Goal: Task Accomplishment & Management: Complete application form

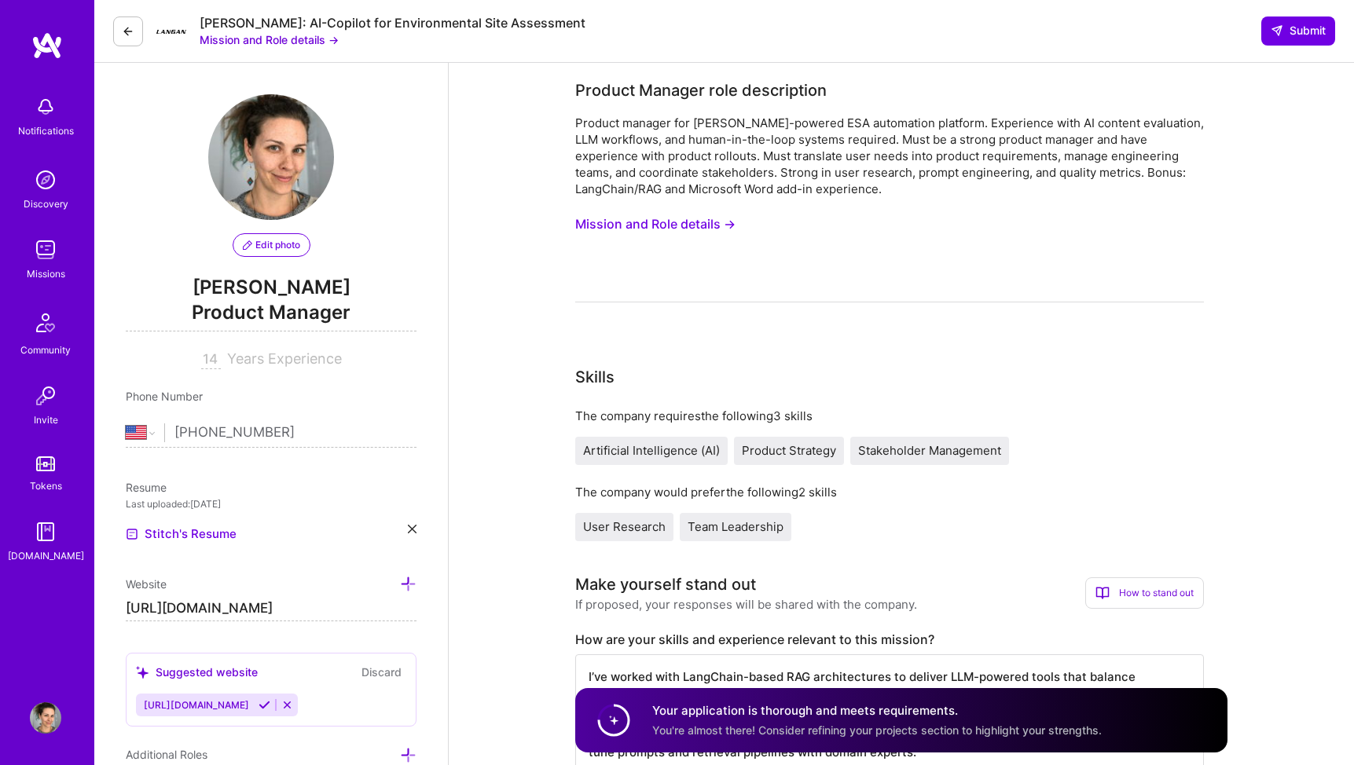
select select "US"
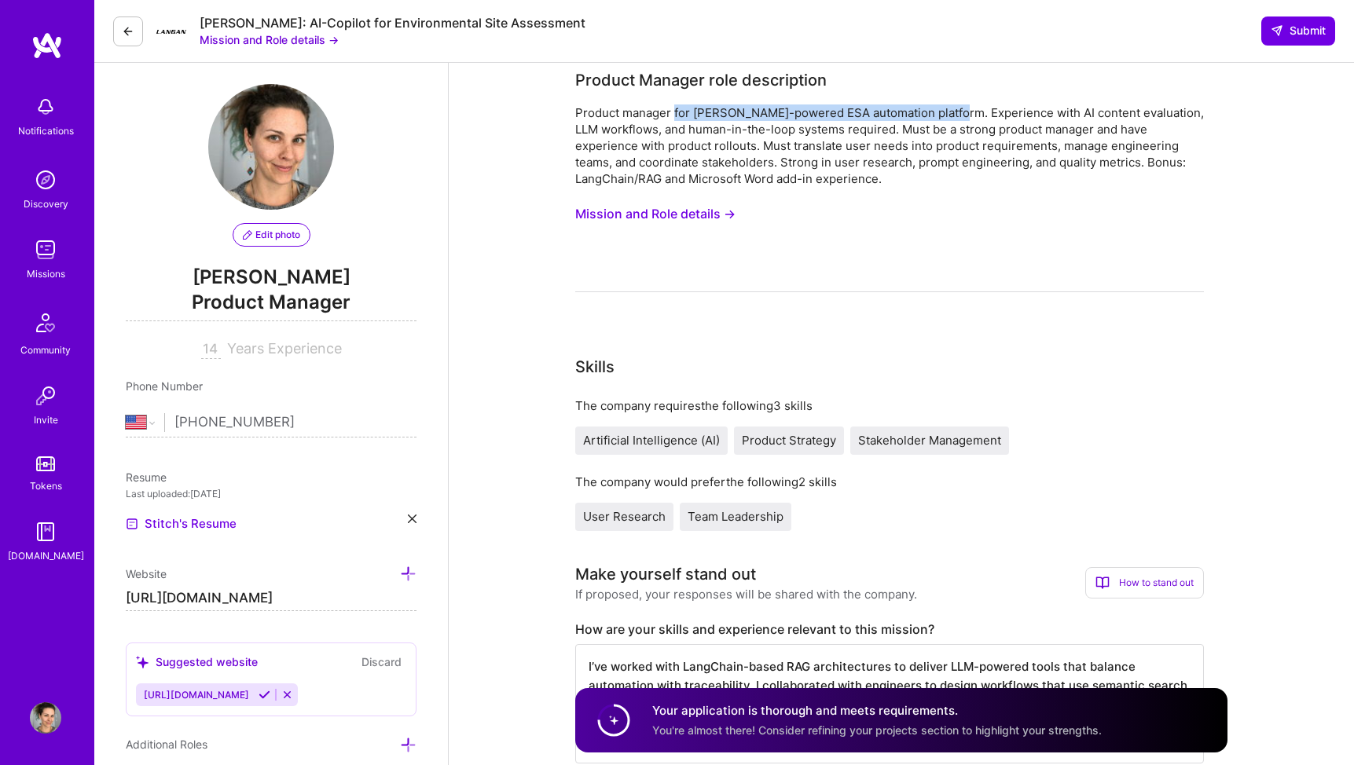
click at [1146, 291] on div at bounding box center [889, 291] width 629 height 1
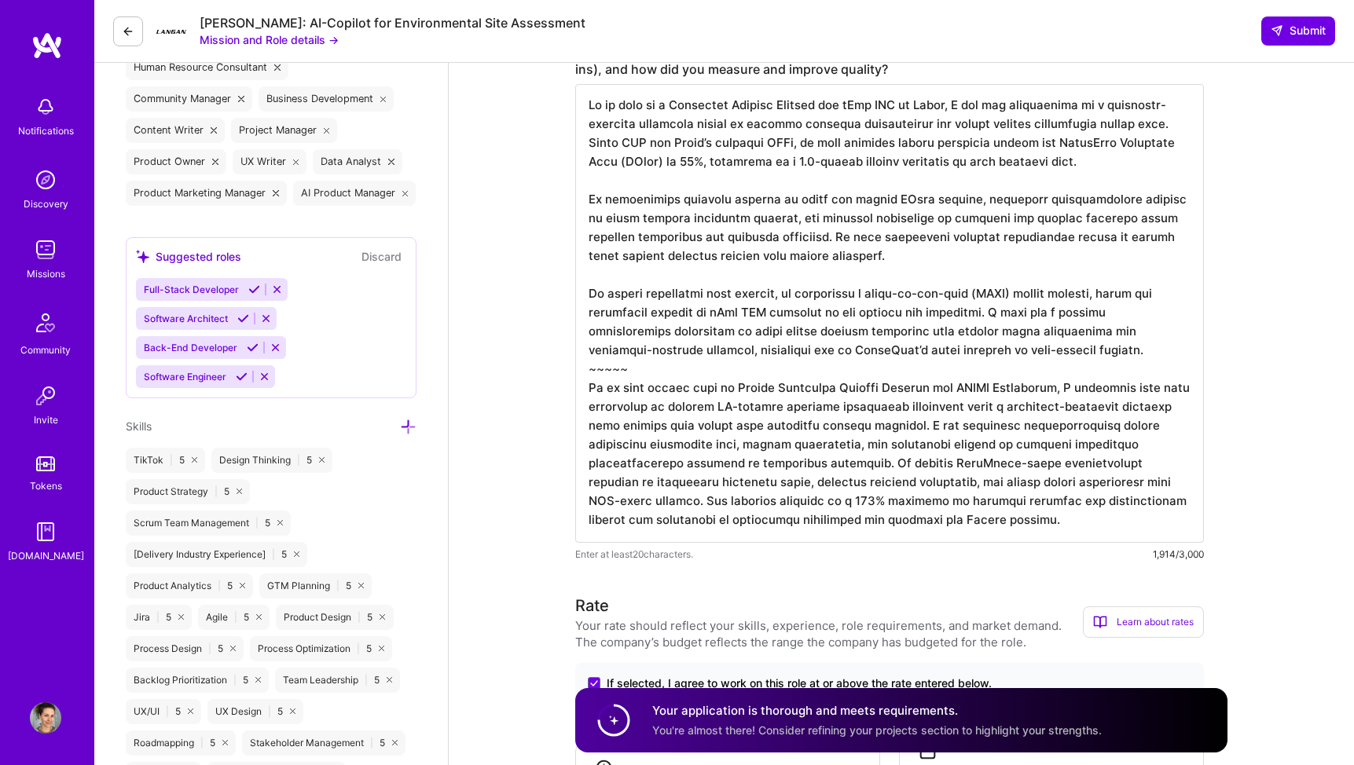
scroll to position [848, 0]
drag, startPoint x: 945, startPoint y: 464, endPoint x: 1170, endPoint y: 457, distance: 224.8
click at [1170, 457] on textarea at bounding box center [889, 311] width 629 height 459
click at [727, 446] on textarea at bounding box center [889, 311] width 629 height 459
click at [1024, 515] on textarea at bounding box center [889, 311] width 629 height 459
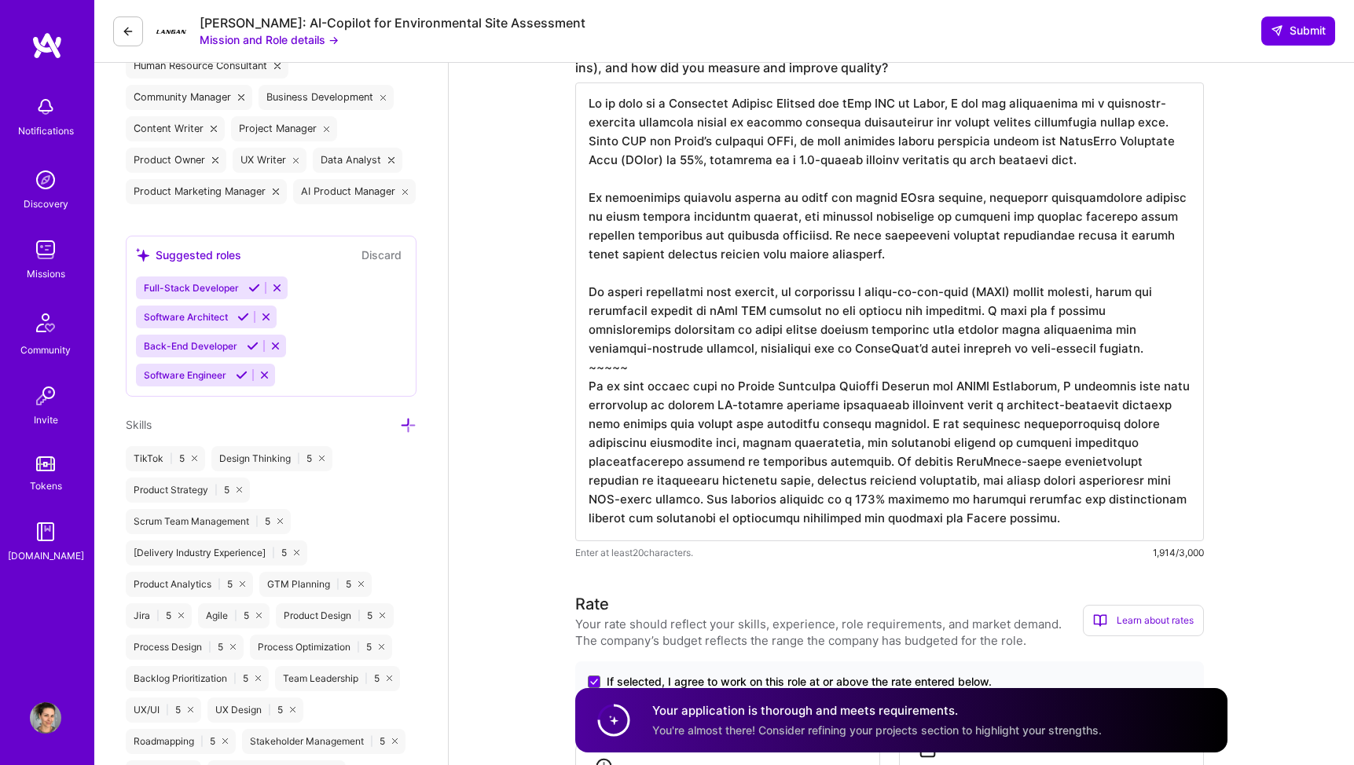
scroll to position [0, 0]
drag, startPoint x: 944, startPoint y: 465, endPoint x: 672, endPoint y: 508, distance: 274.3
click at [672, 508] on textarea at bounding box center [889, 311] width 629 height 459
drag, startPoint x: 587, startPoint y: 389, endPoint x: 679, endPoint y: 503, distance: 146.4
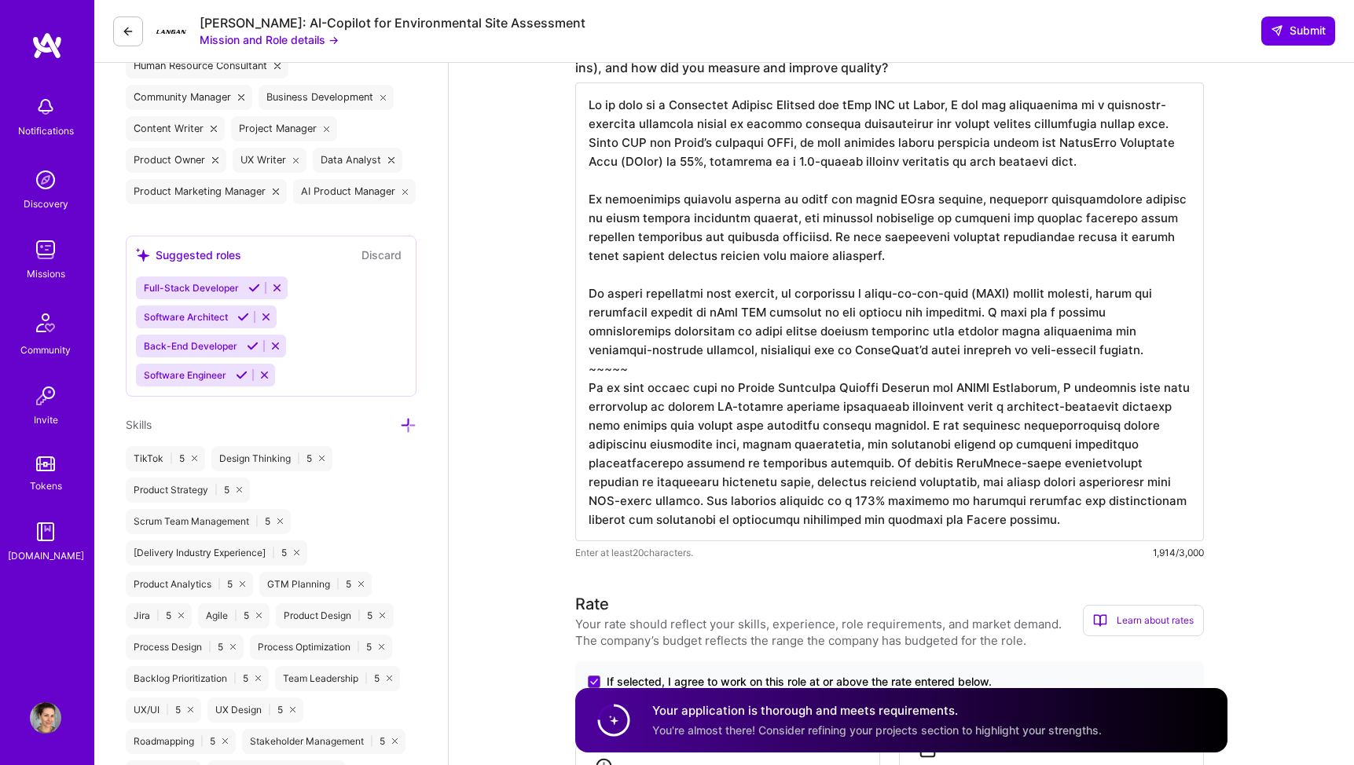
click at [679, 503] on textarea at bounding box center [889, 311] width 629 height 459
drag, startPoint x: 710, startPoint y: 406, endPoint x: 1164, endPoint y: 400, distance: 453.4
click at [1164, 400] on textarea at bounding box center [889, 311] width 629 height 459
click at [955, 277] on textarea at bounding box center [889, 311] width 629 height 459
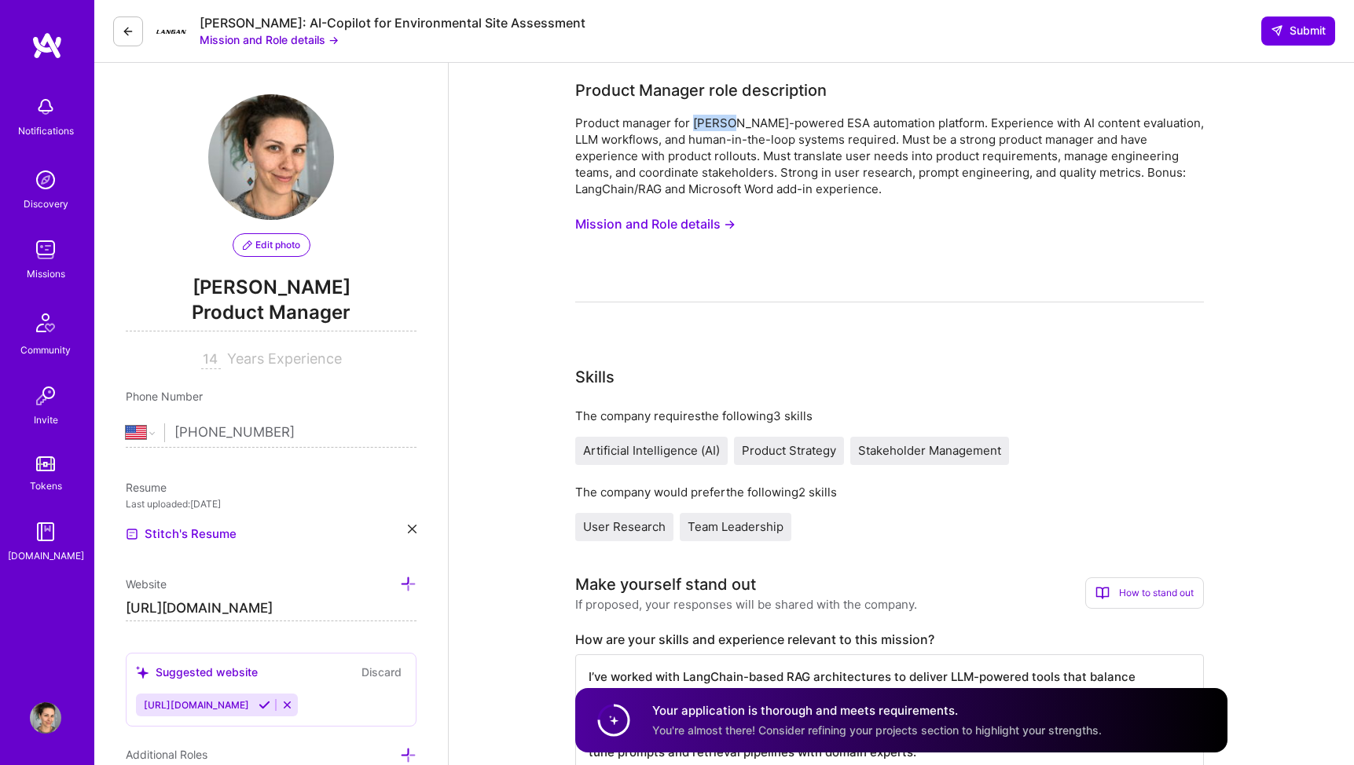
drag, startPoint x: 695, startPoint y: 125, endPoint x: 734, endPoint y: 125, distance: 38.5
click at [734, 125] on div "Product manager for [PERSON_NAME]-powered ESA automation platform. Experience w…" at bounding box center [889, 156] width 629 height 82
copy div "[PERSON_NAME]"
click at [923, 145] on div "Product manager for [PERSON_NAME]-powered ESA automation platform. Experience w…" at bounding box center [889, 156] width 629 height 82
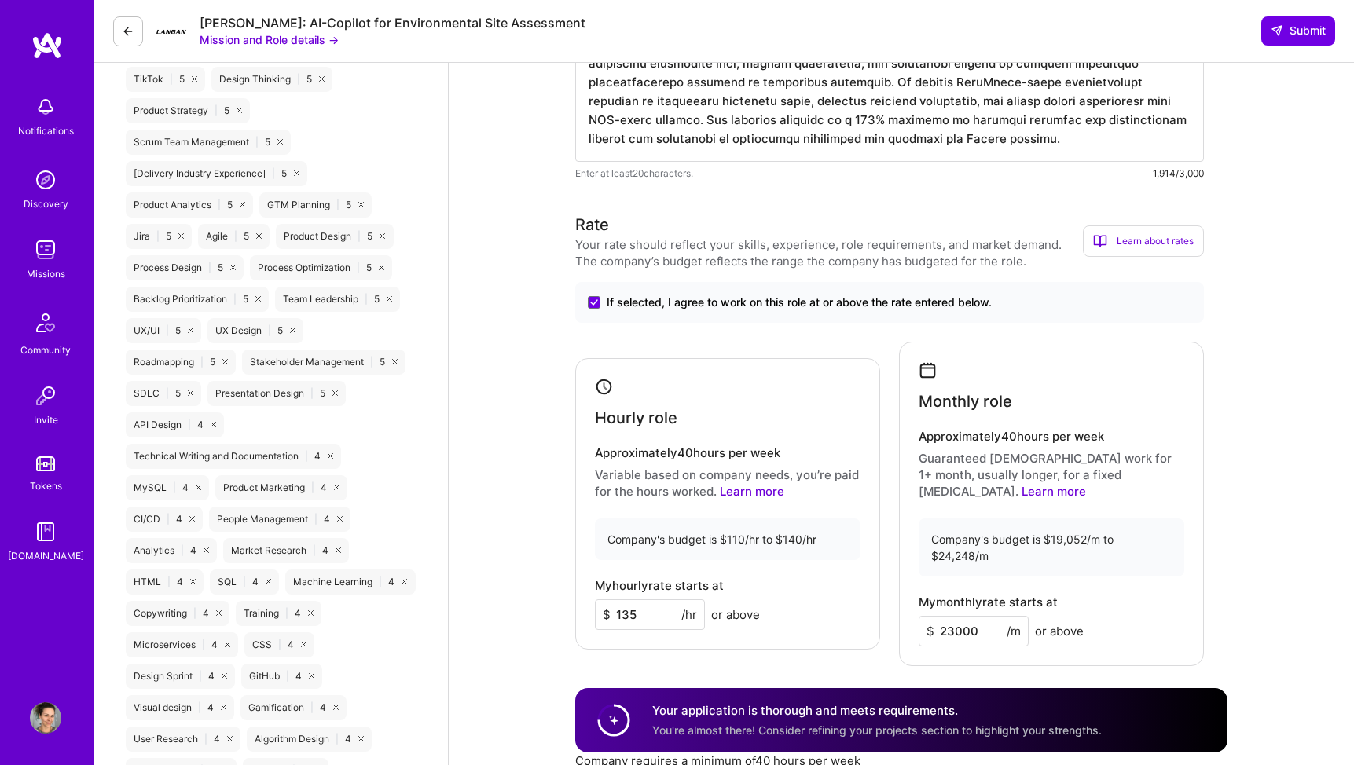
scroll to position [1594, 0]
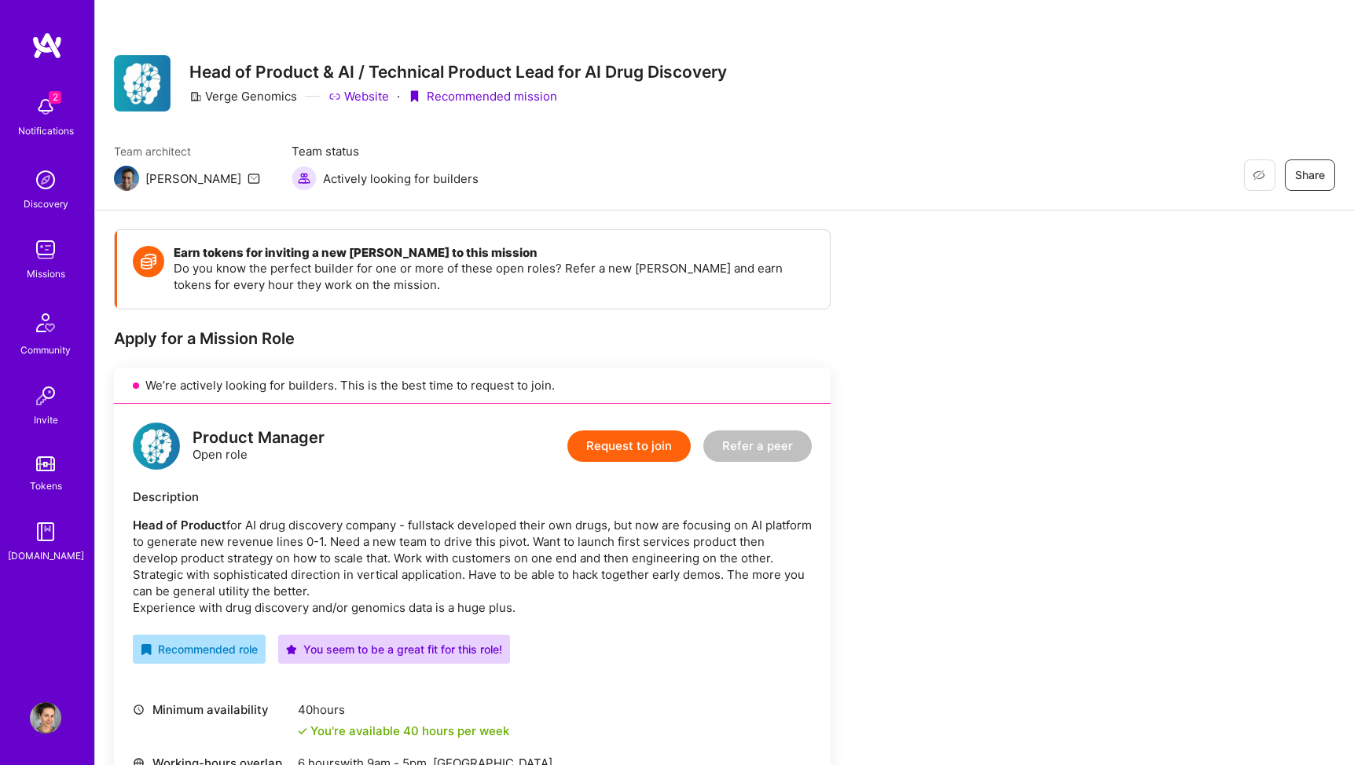
scroll to position [299, 0]
